Goal: Transaction & Acquisition: Subscribe to service/newsletter

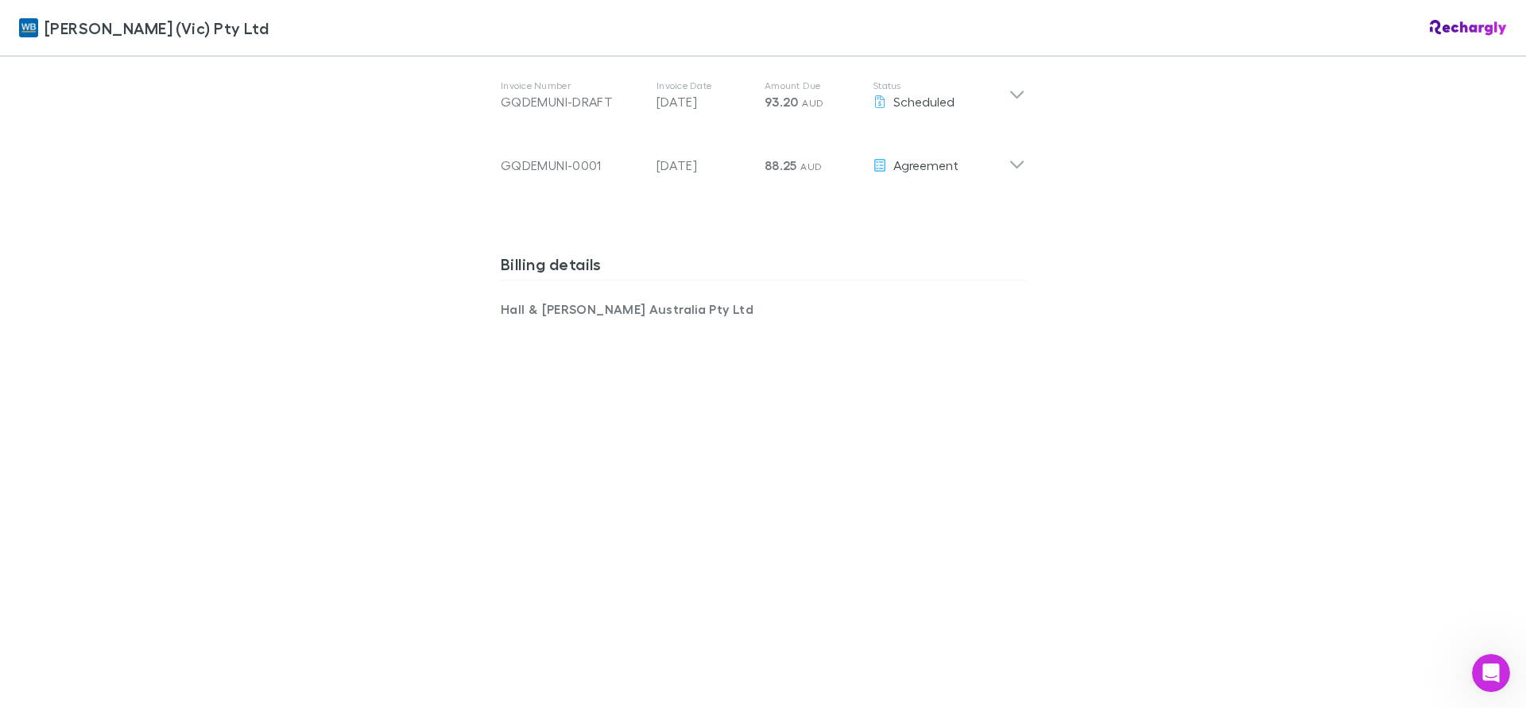
scroll to position [985, 0]
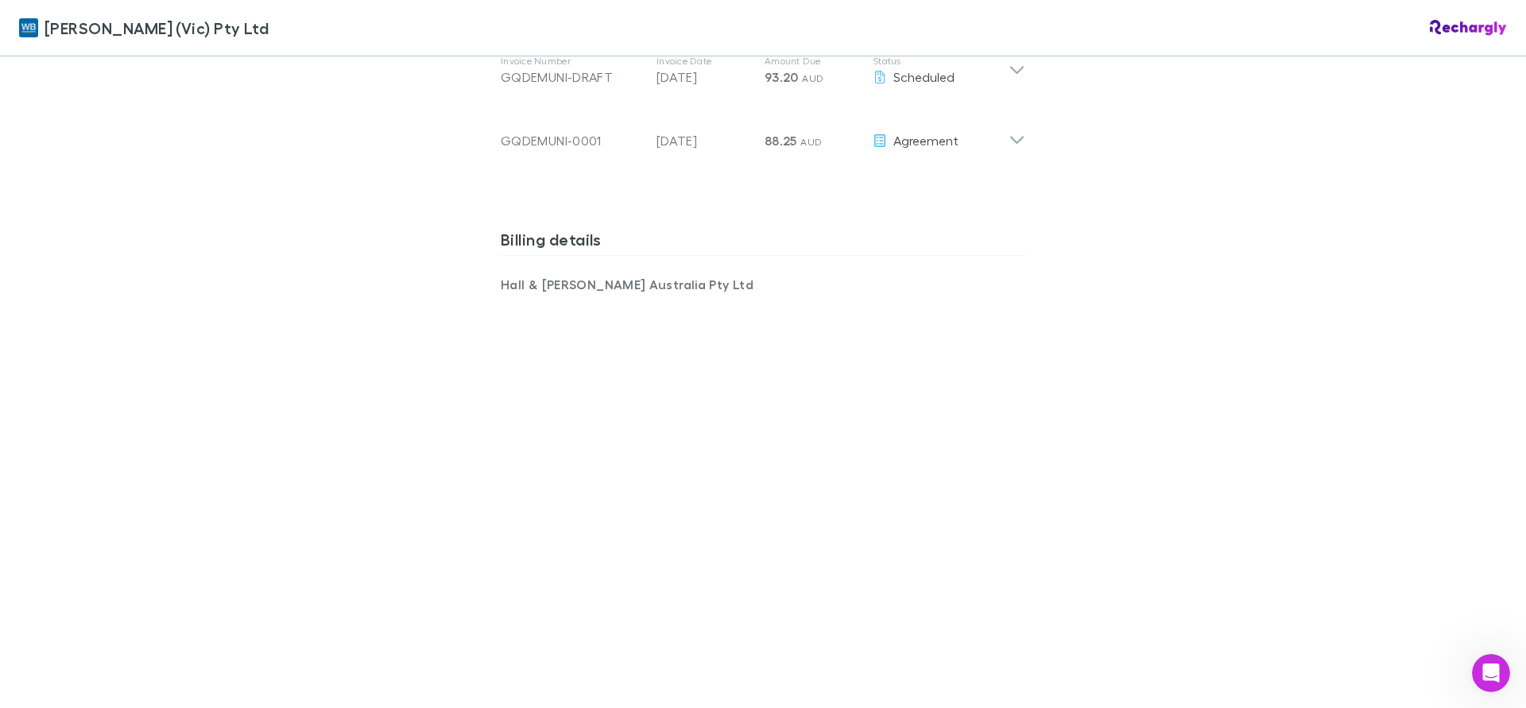
click at [348, 267] on div "[PERSON_NAME] (Vic) Pty Ltd [PERSON_NAME] (Vic) Pty Ltd Software subscriptions …" at bounding box center [763, 354] width 1526 height 708
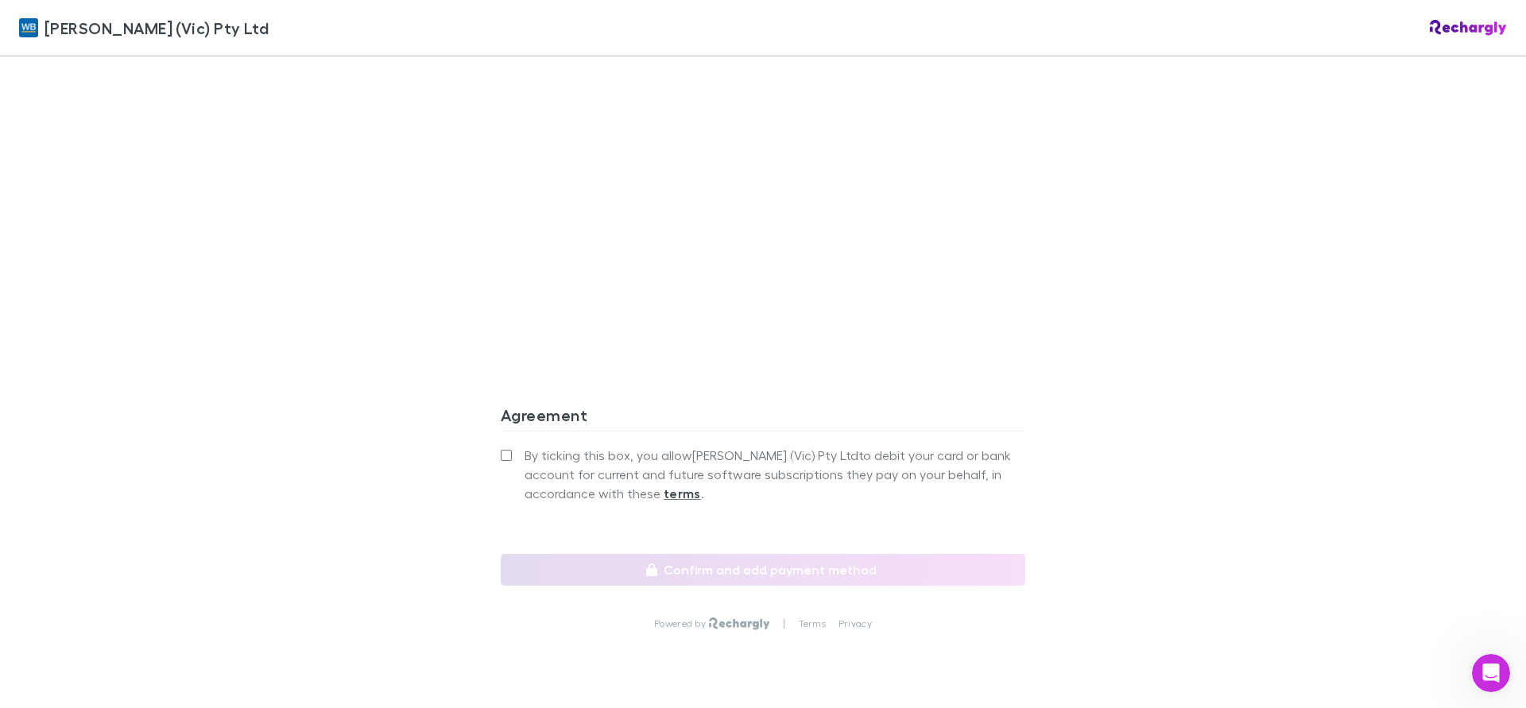
scroll to position [1336, 0]
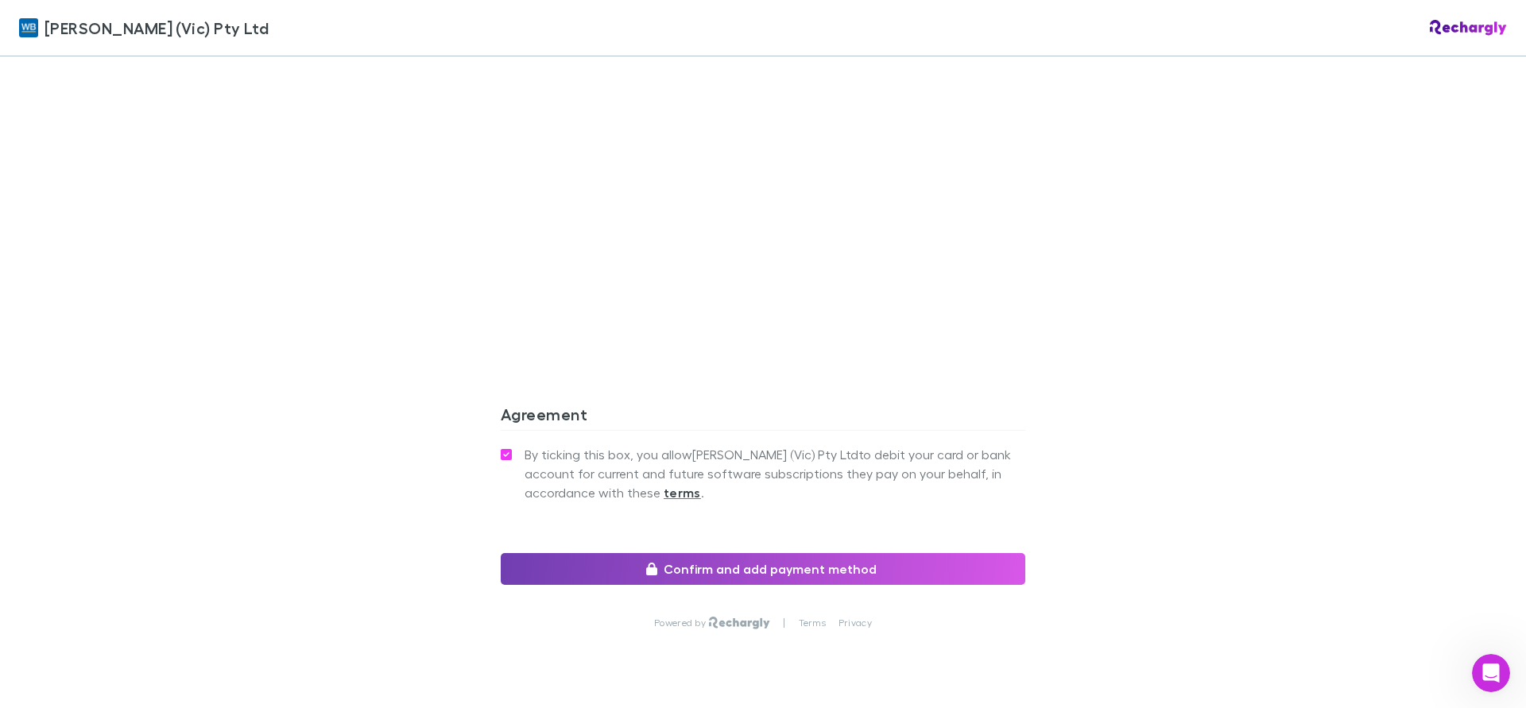
click at [786, 553] on button "Confirm and add payment method" at bounding box center [763, 569] width 525 height 32
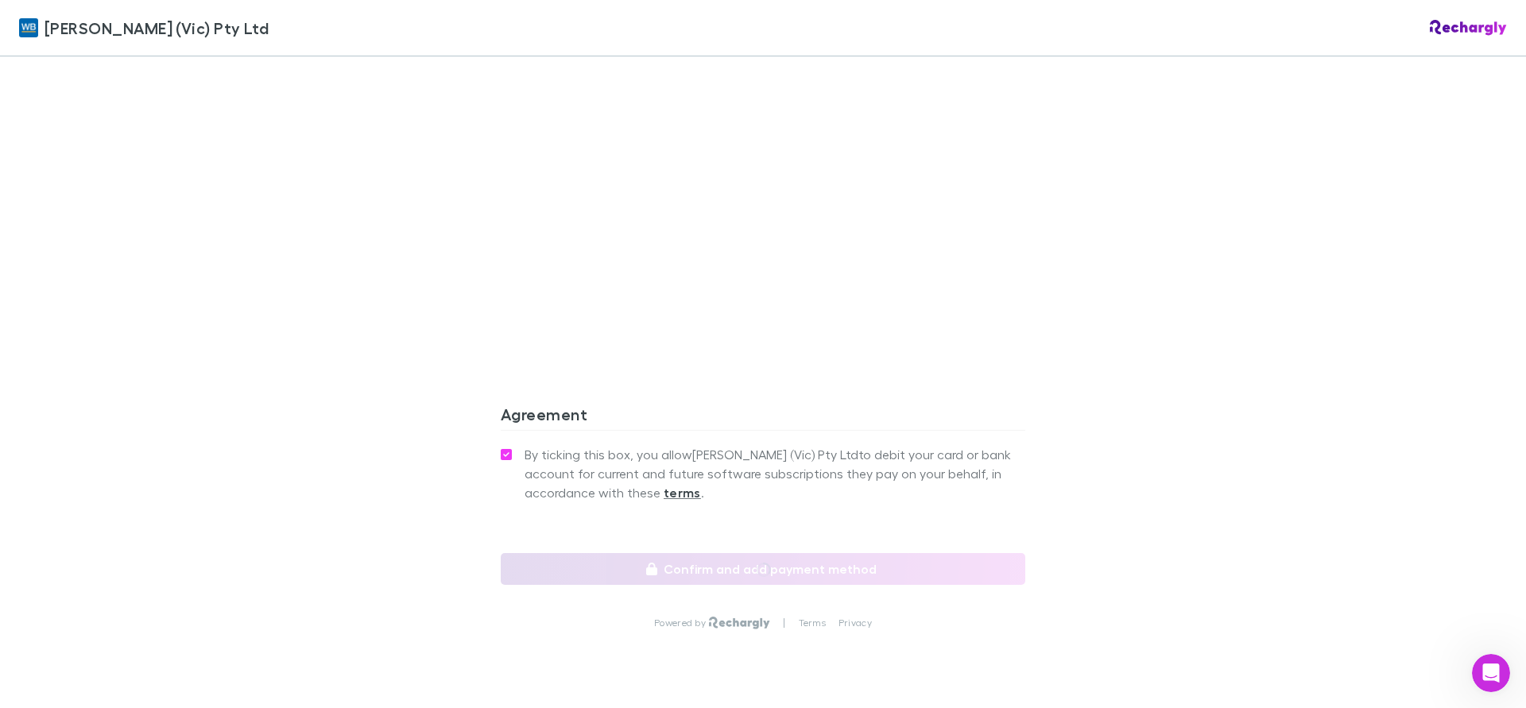
scroll to position [1394, 0]
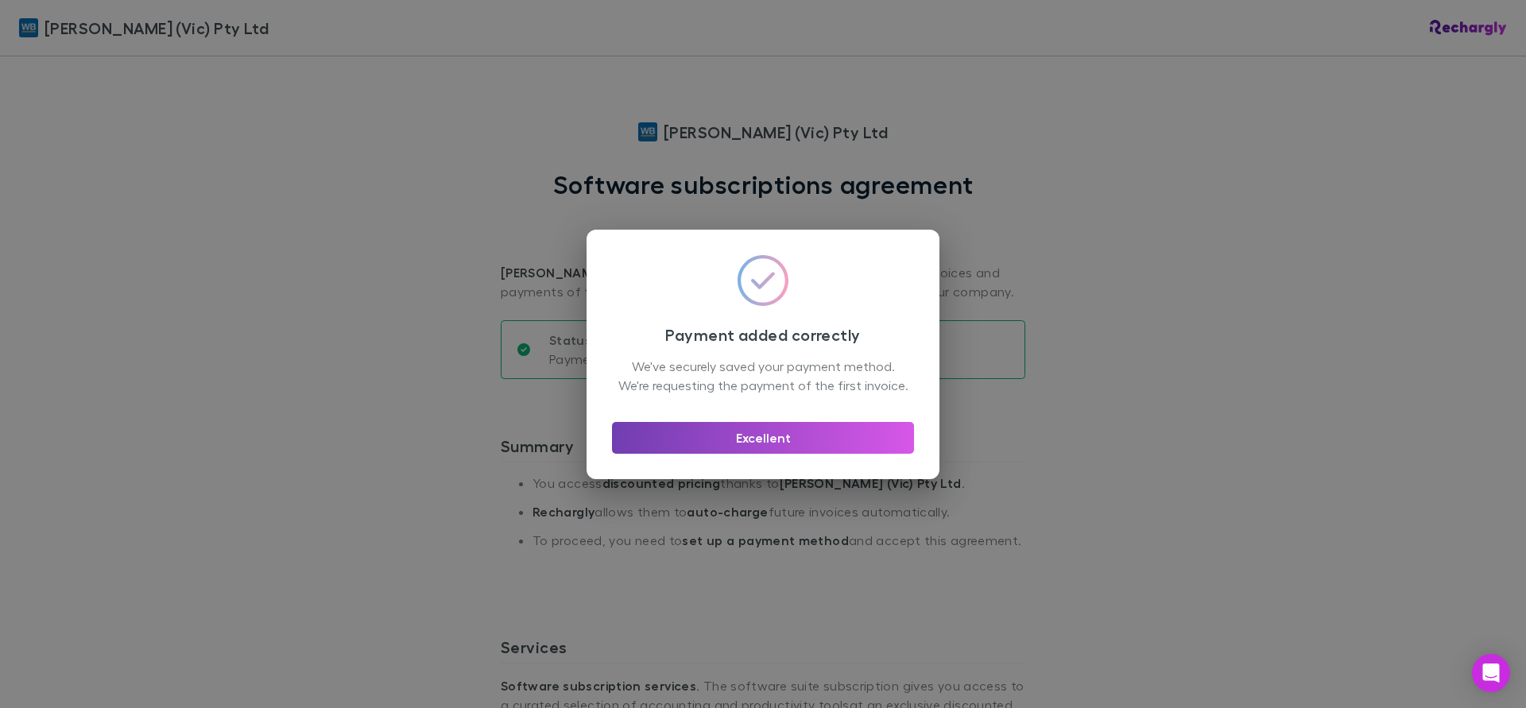
click at [787, 454] on button "Excellent" at bounding box center [763, 438] width 302 height 32
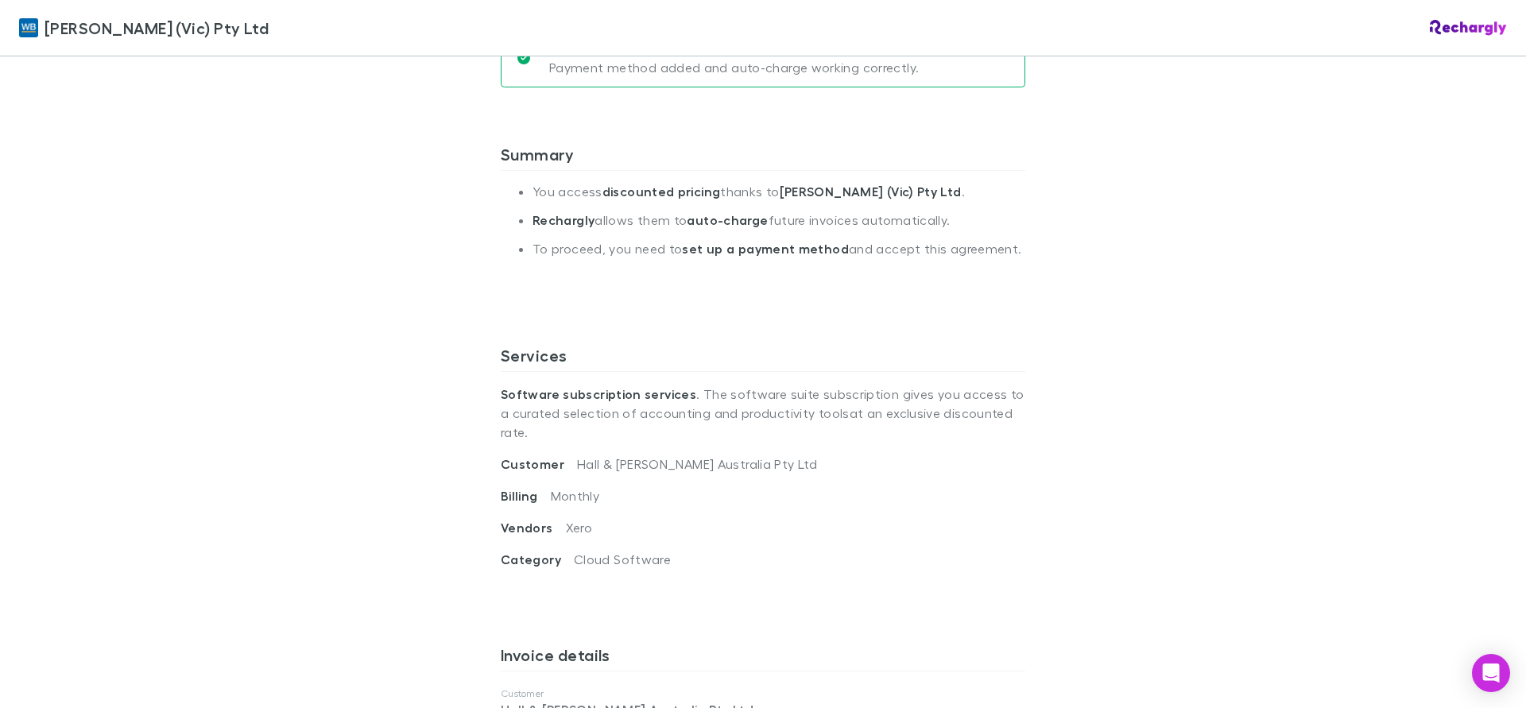
scroll to position [276, 0]
